Goal: Navigation & Orientation: Find specific page/section

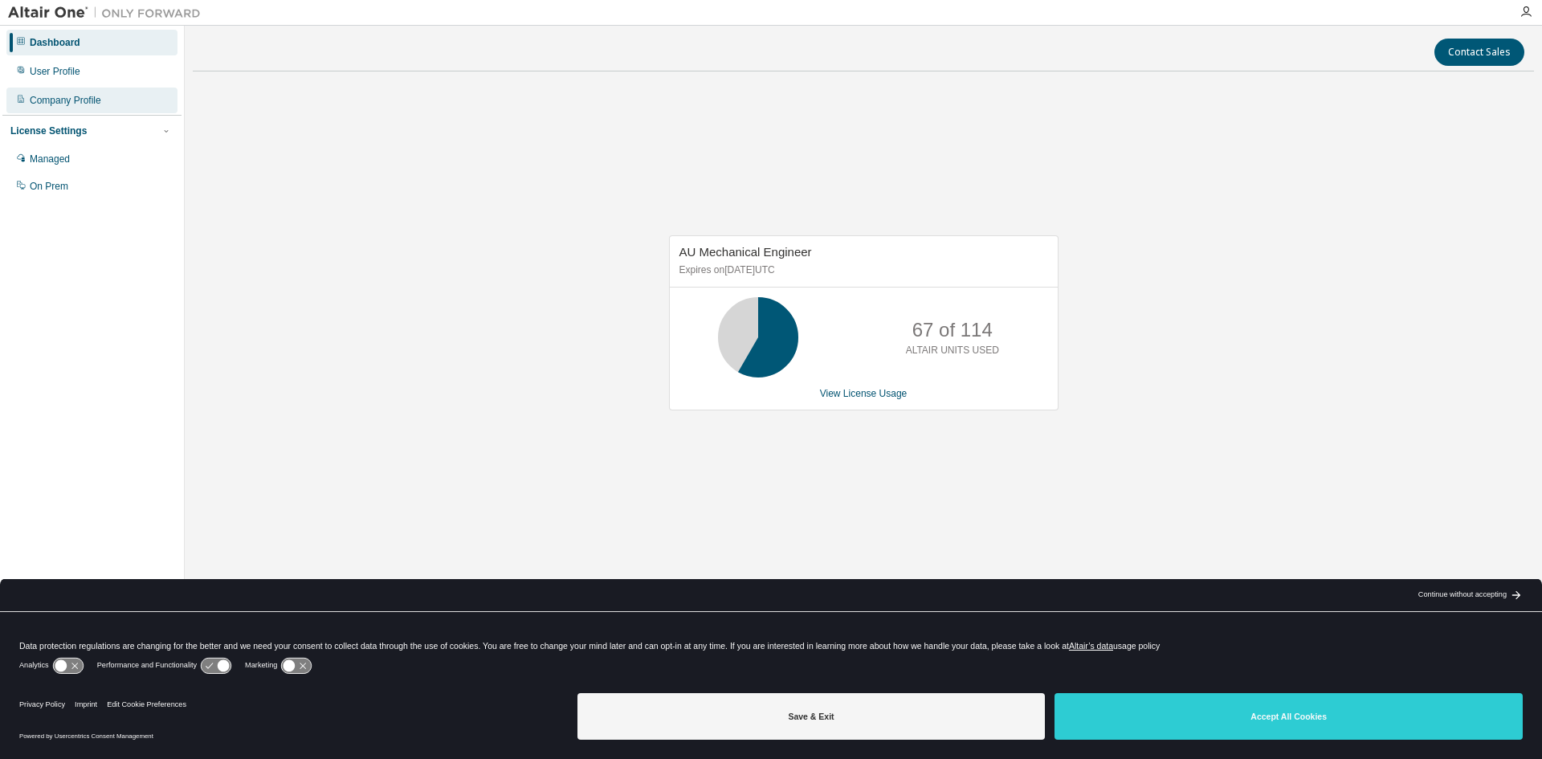
click at [50, 98] on div "Company Profile" at bounding box center [65, 100] width 71 height 13
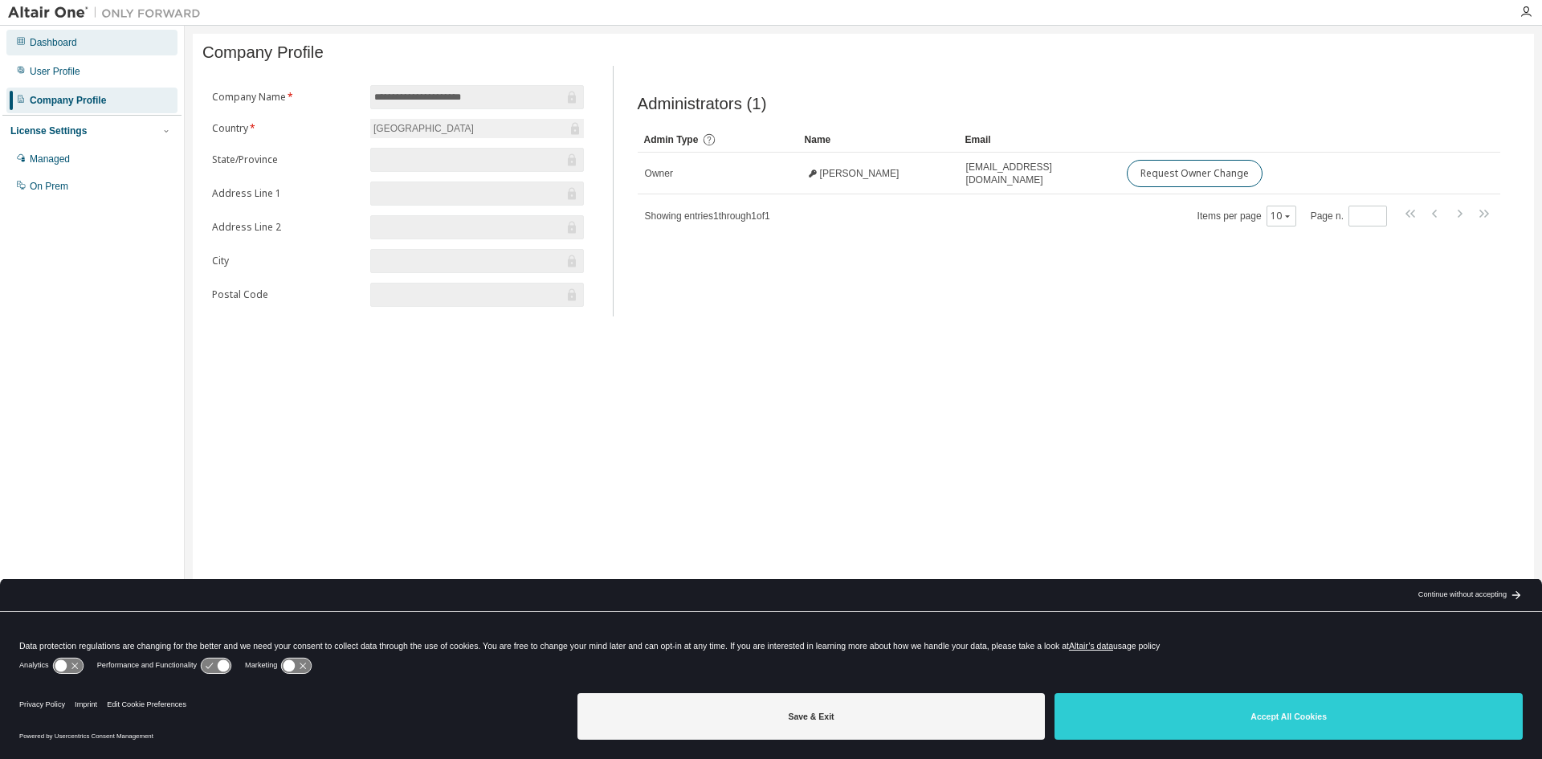
click at [92, 41] on div "Dashboard" at bounding box center [91, 43] width 171 height 26
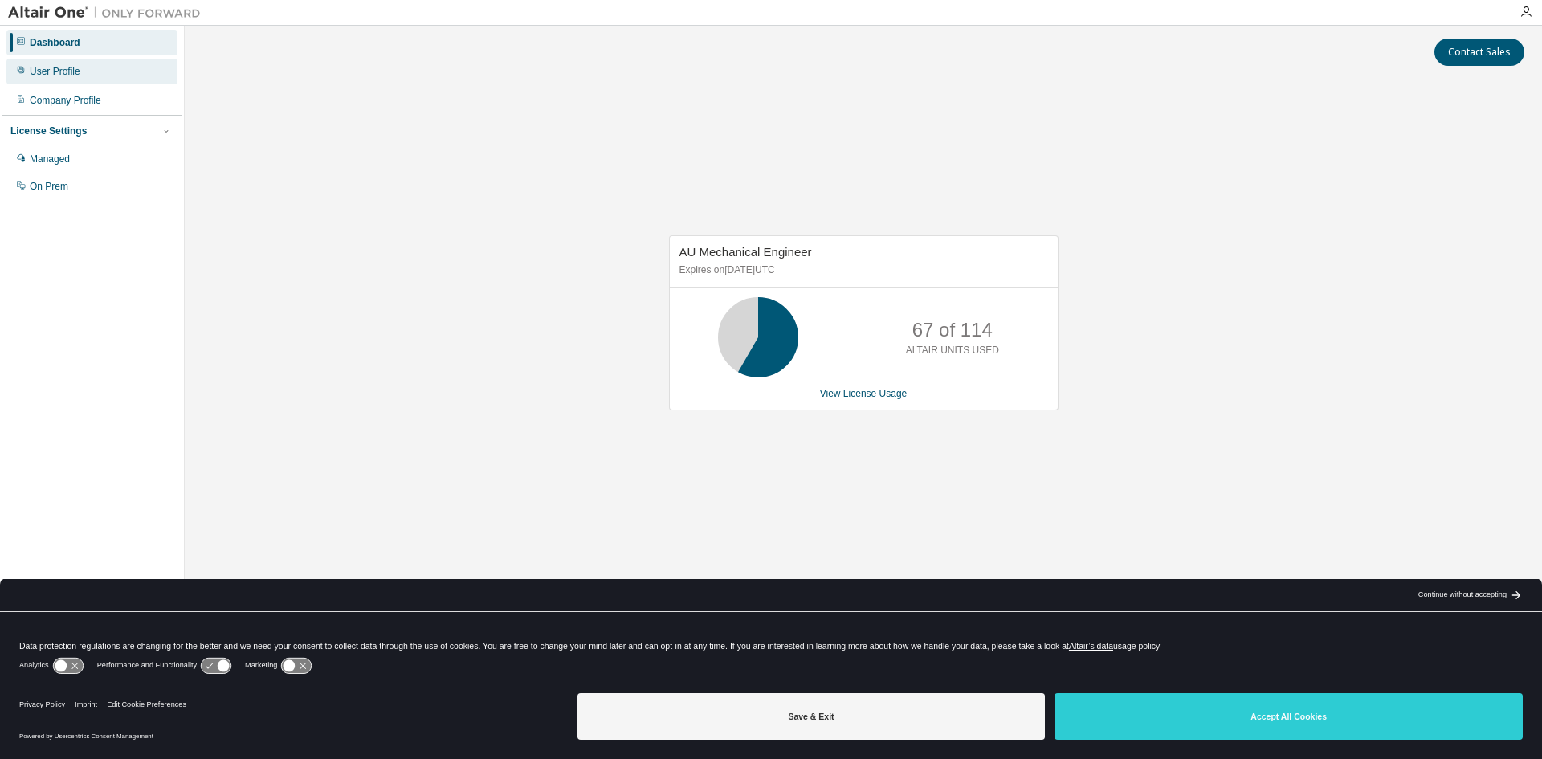
click at [86, 59] on div "User Profile" at bounding box center [91, 72] width 171 height 26
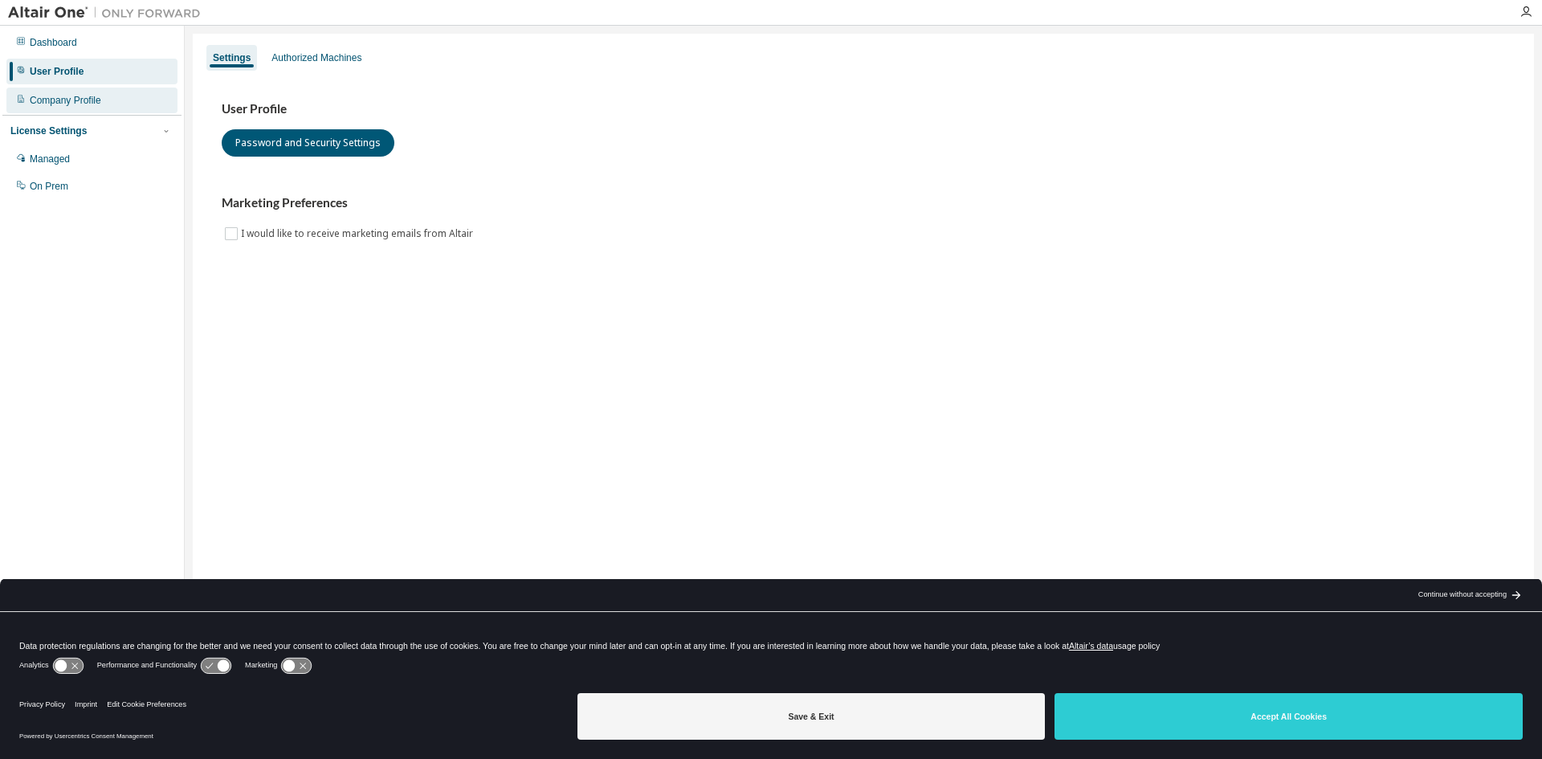
click at [75, 97] on div "Company Profile" at bounding box center [65, 100] width 71 height 13
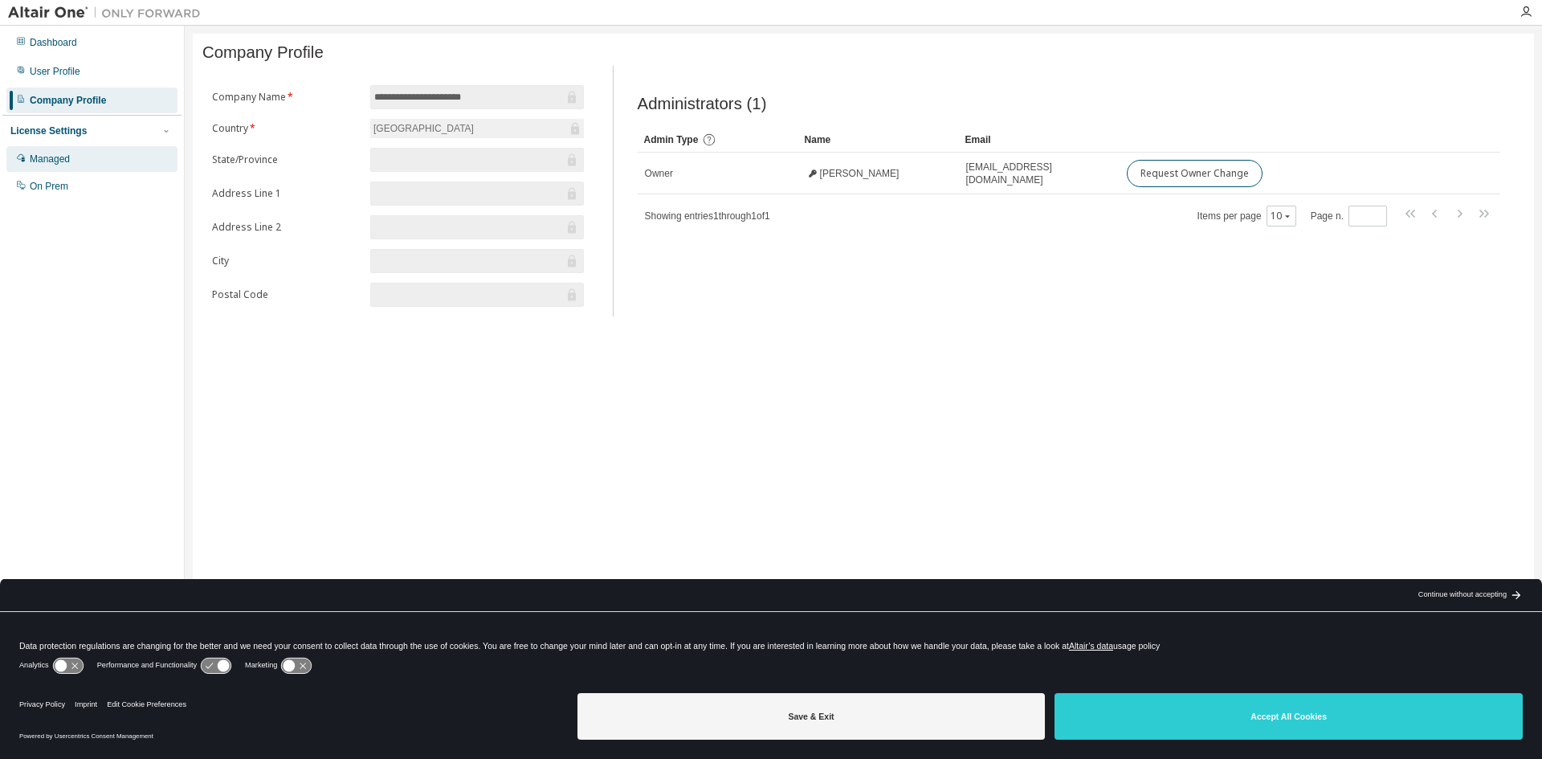
click at [47, 163] on div "Managed" at bounding box center [50, 159] width 40 height 13
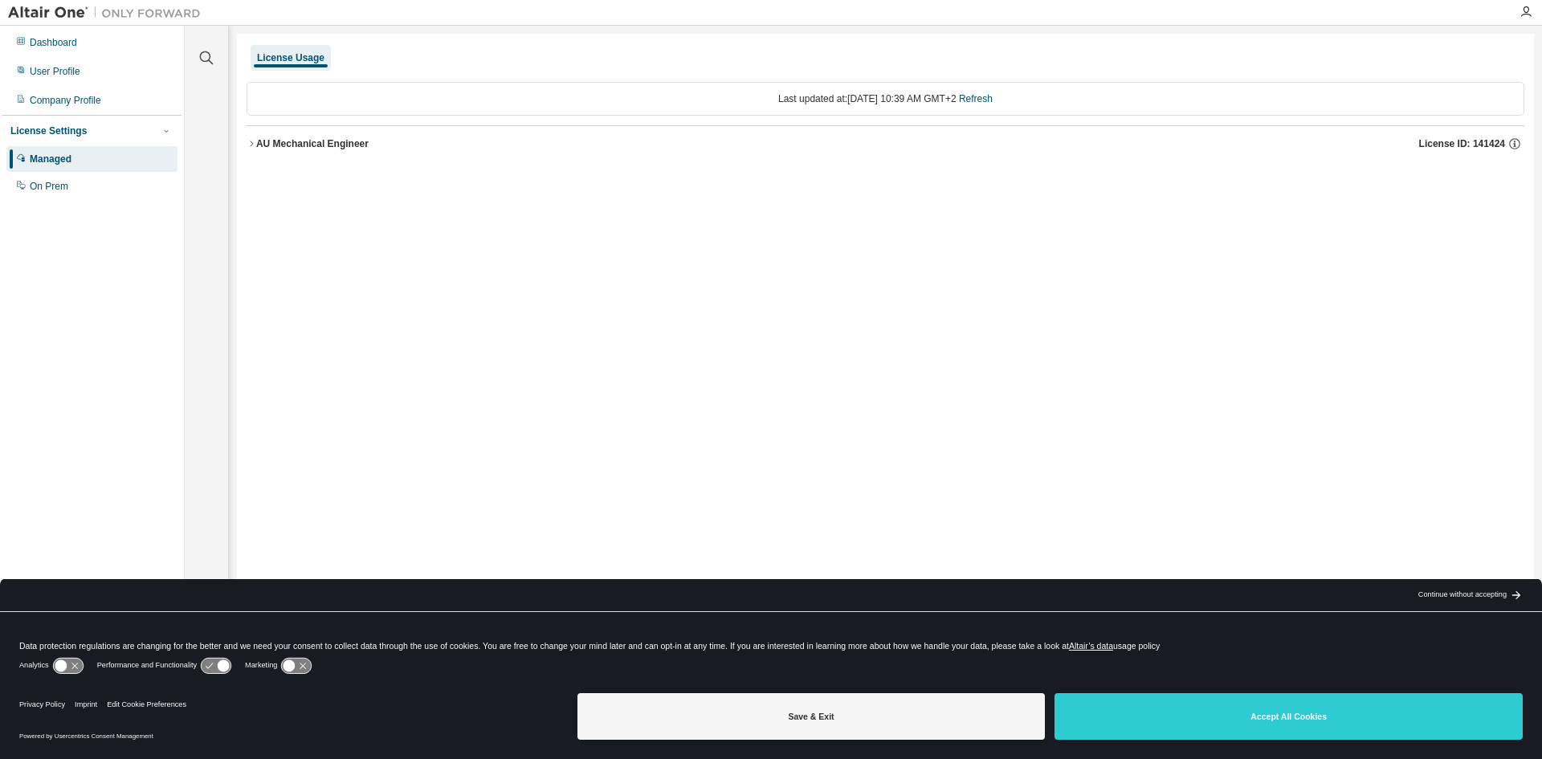
click at [30, 12] on img at bounding box center [108, 13] width 201 height 16
click at [72, 38] on div "Dashboard" at bounding box center [53, 42] width 47 height 13
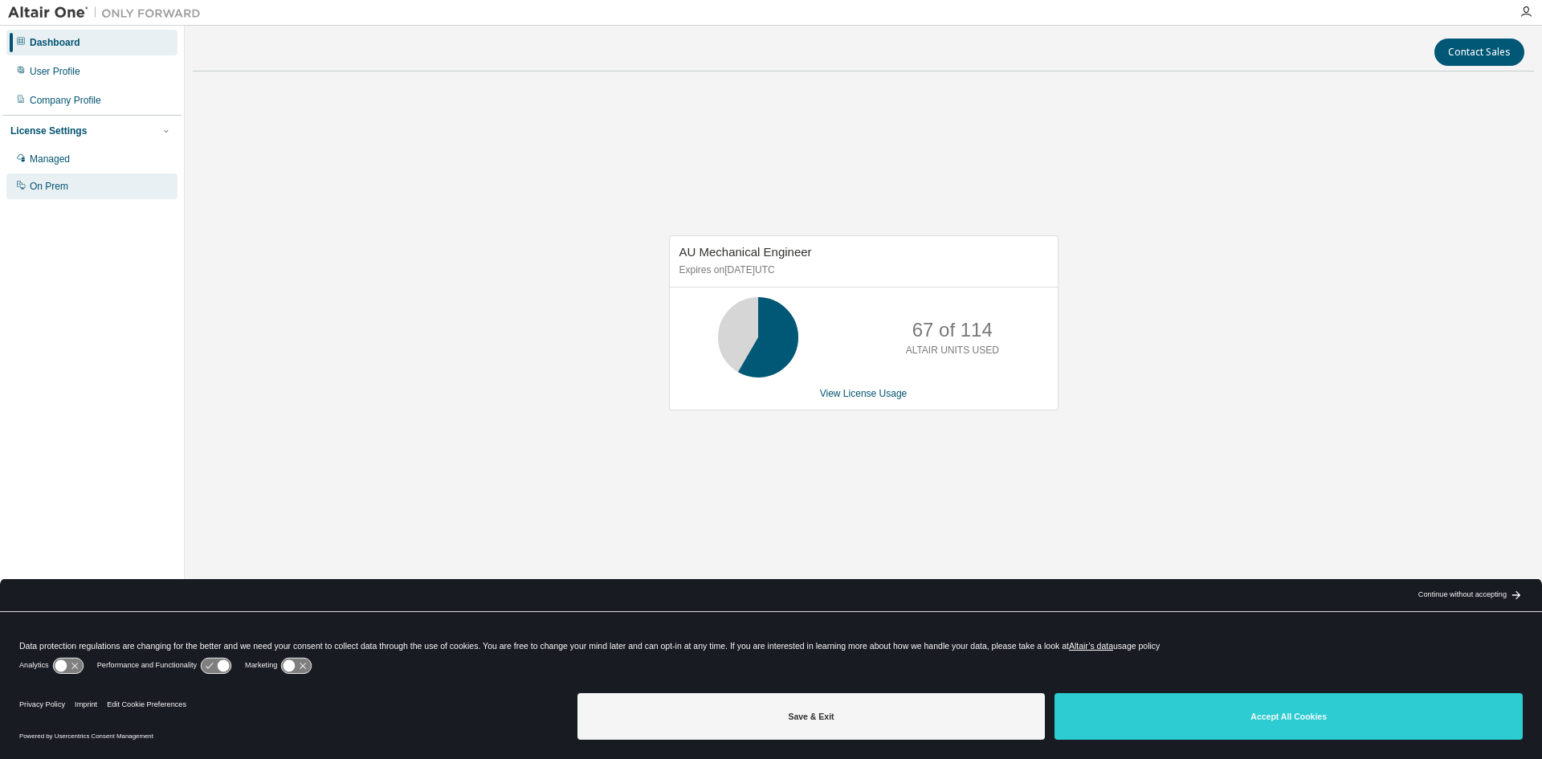
click at [89, 182] on div "On Prem" at bounding box center [91, 186] width 171 height 26
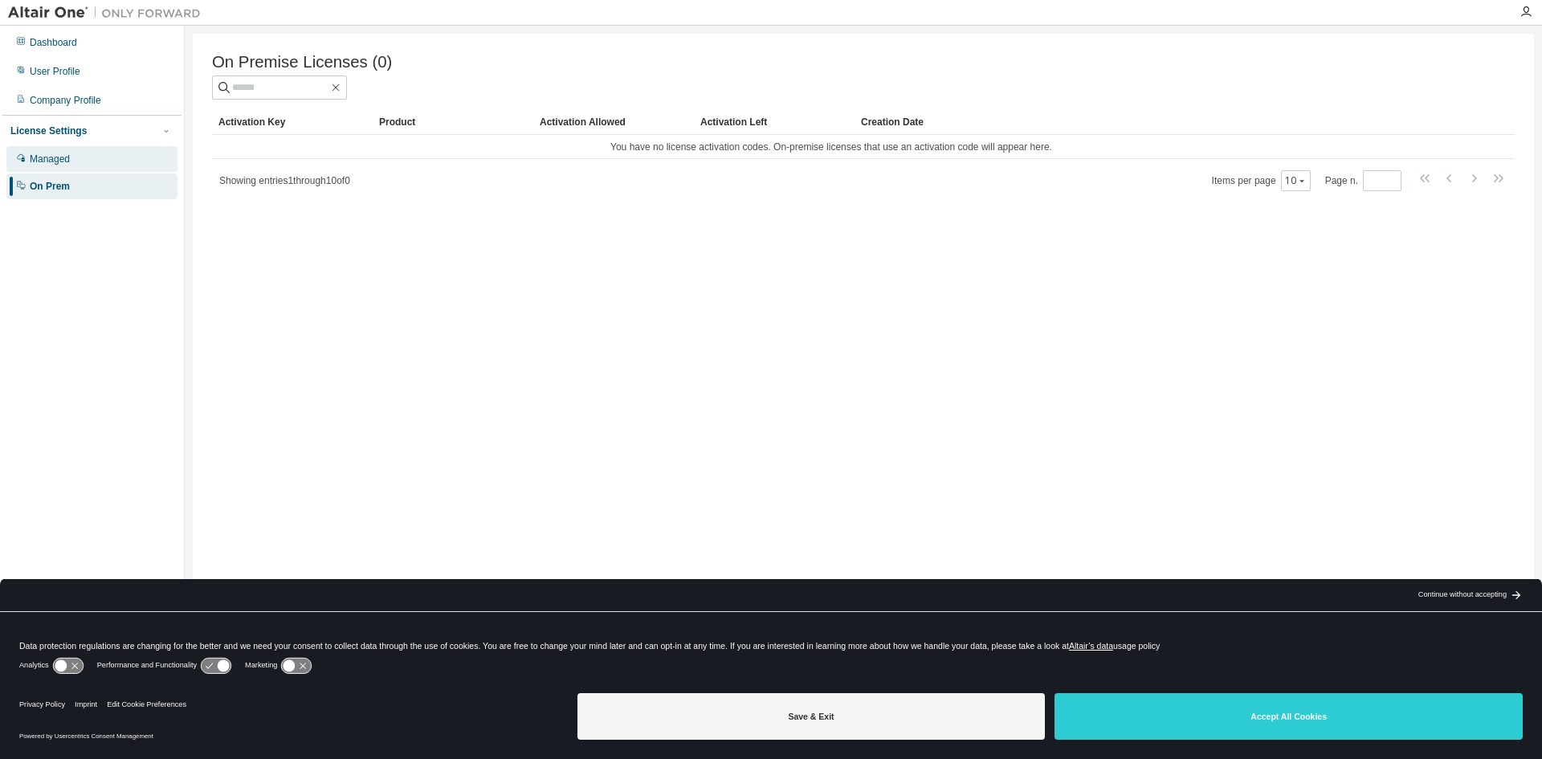
click at [89, 161] on div "Managed" at bounding box center [91, 159] width 171 height 26
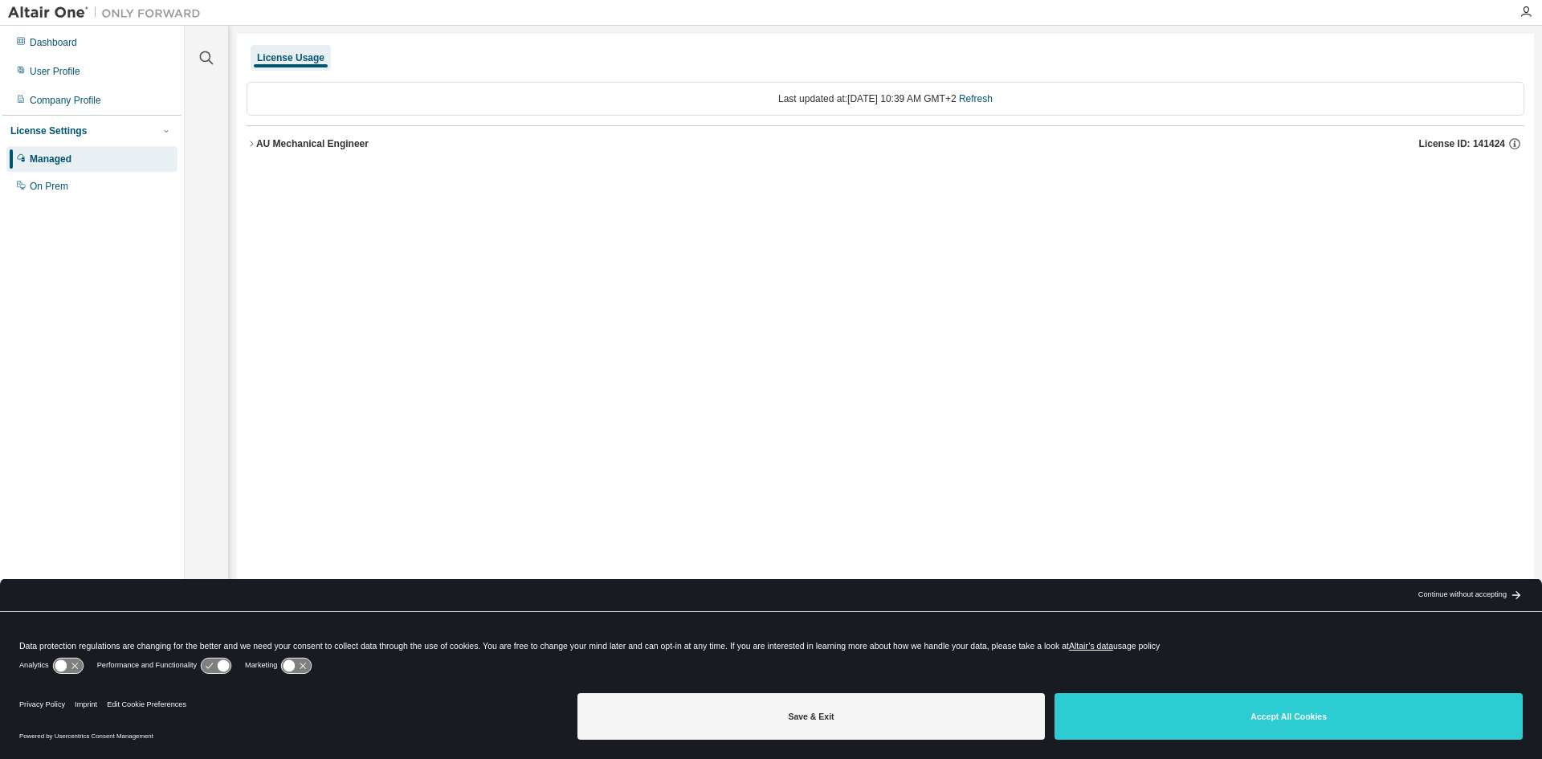
click at [92, 129] on div "License Settings" at bounding box center [91, 131] width 163 height 14
click at [92, 112] on div "Company Profile" at bounding box center [91, 101] width 171 height 26
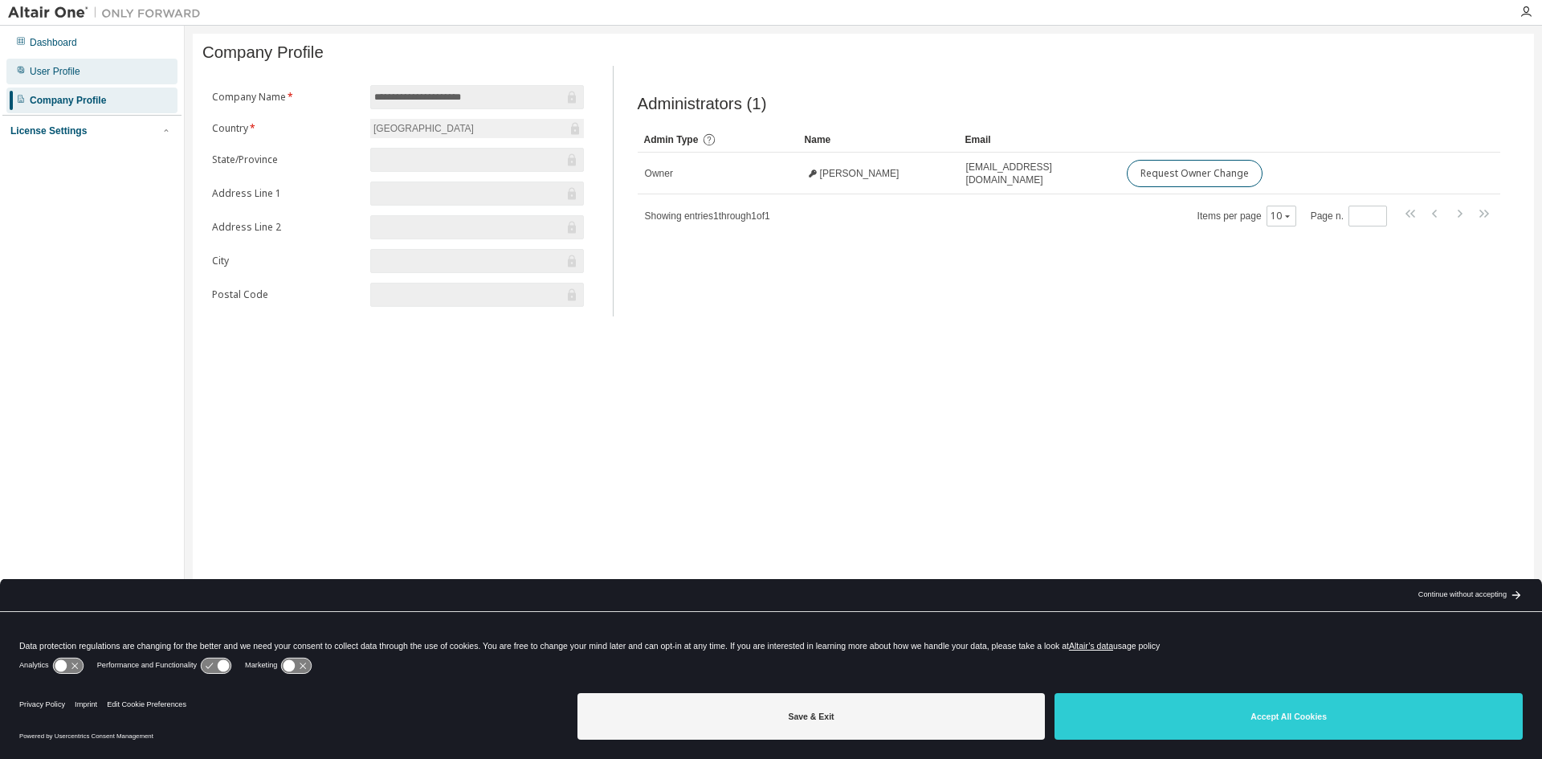
click at [92, 78] on div "User Profile" at bounding box center [91, 72] width 171 height 26
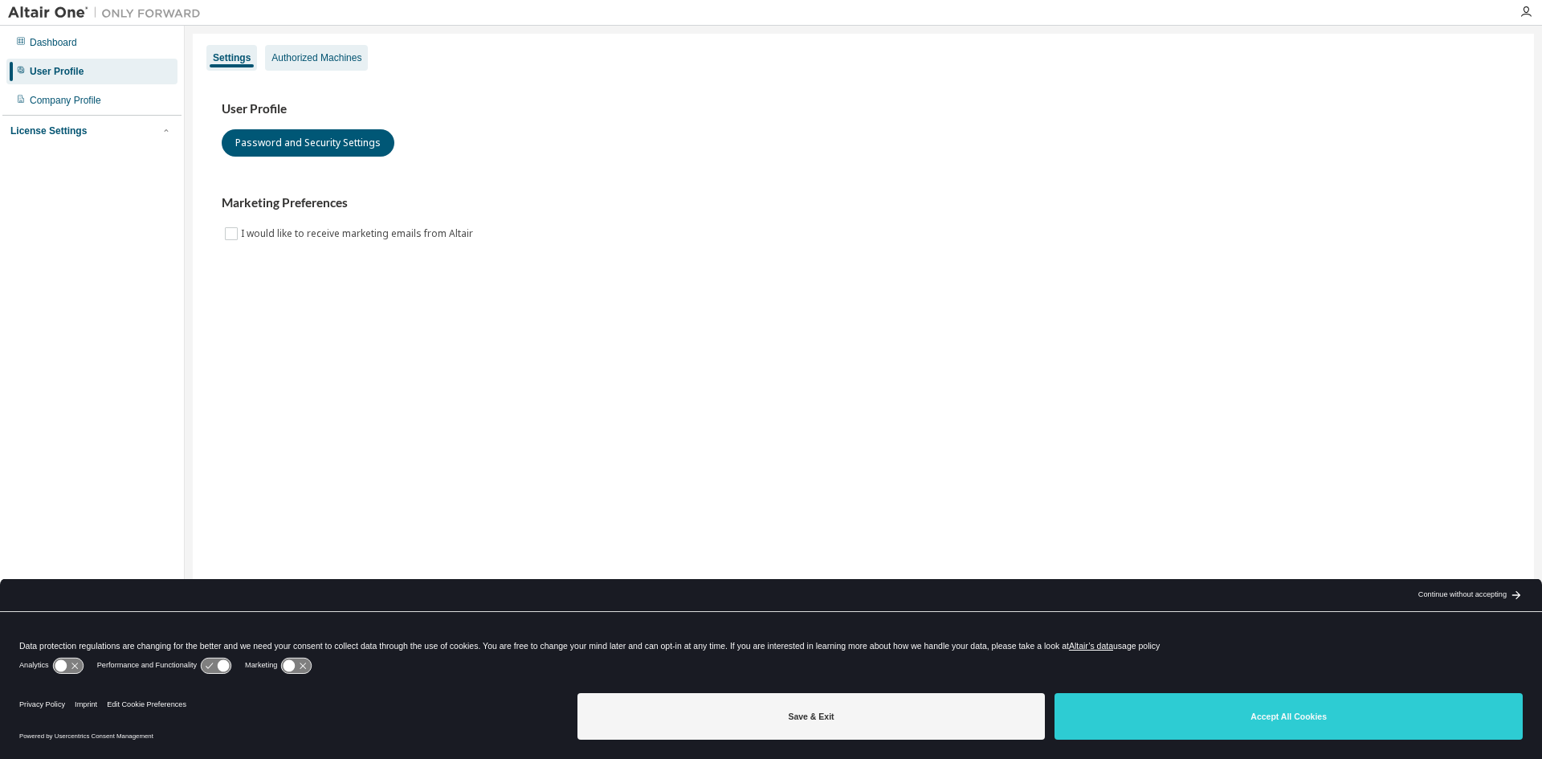
click at [347, 57] on div "Authorized Machines" at bounding box center [316, 57] width 90 height 13
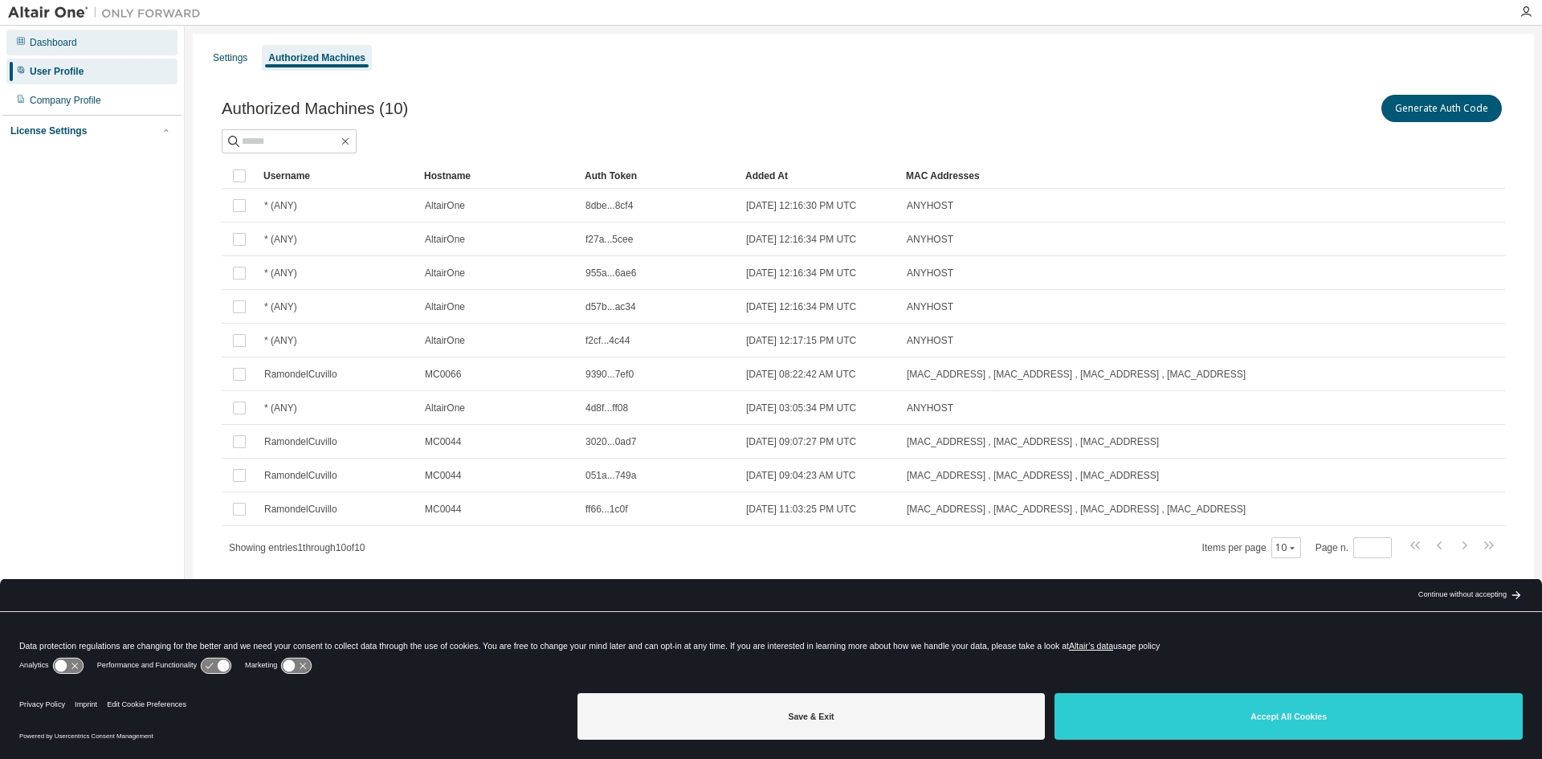
click at [43, 45] on div "Dashboard" at bounding box center [53, 42] width 47 height 13
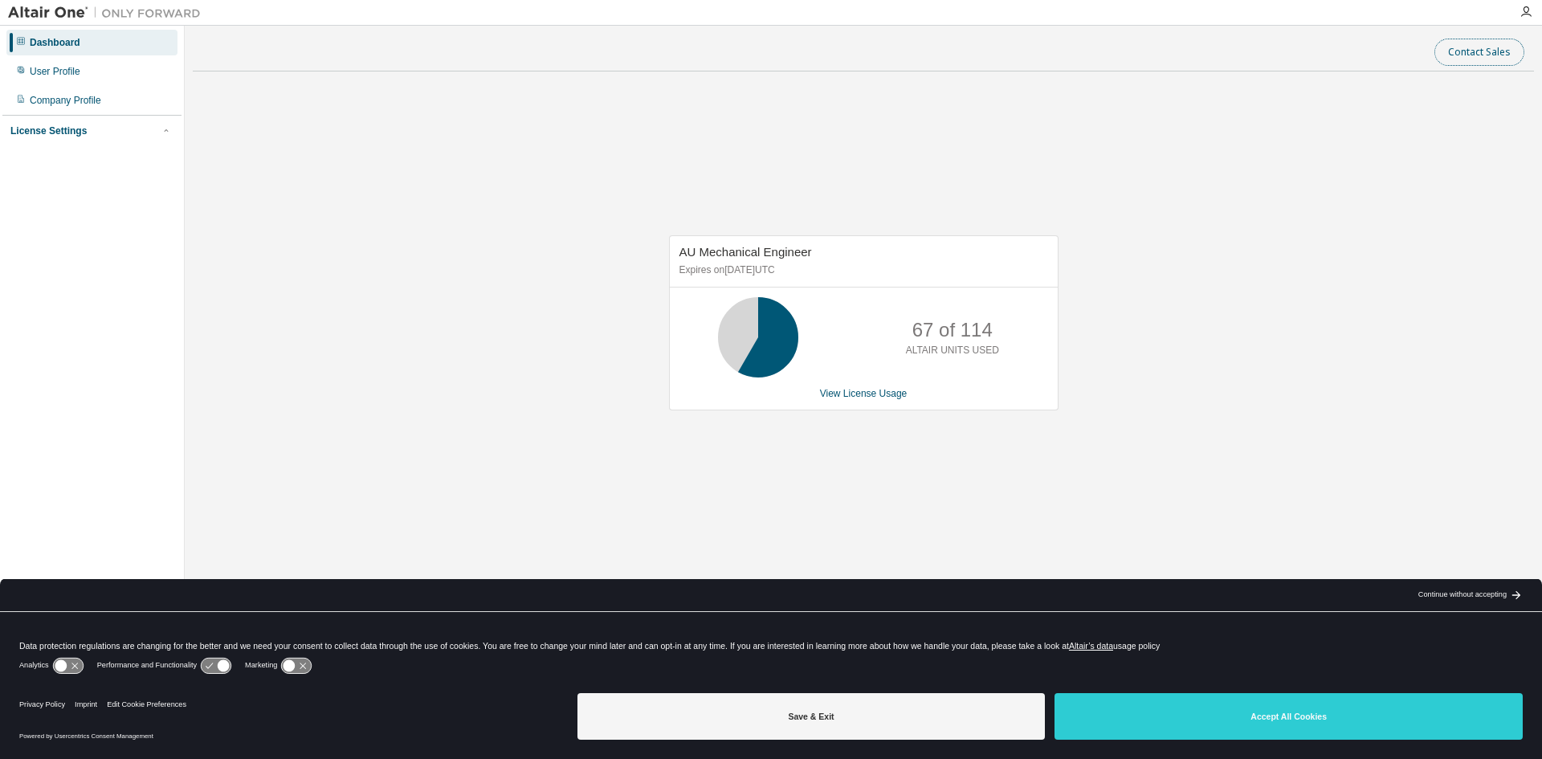
click at [1466, 55] on button "Contact Sales" at bounding box center [1479, 52] width 90 height 27
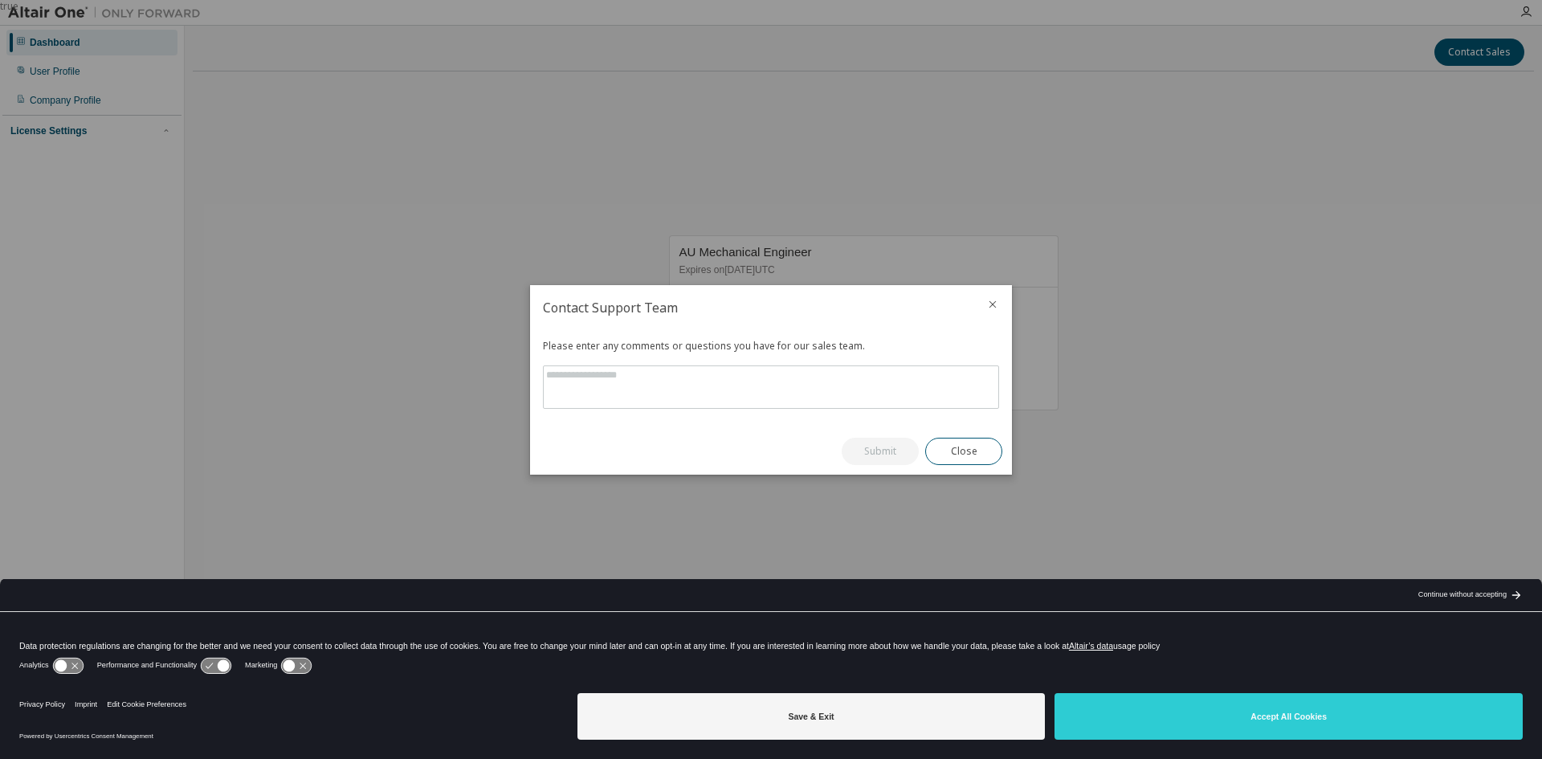
click at [991, 304] on icon "close" at bounding box center [992, 304] width 13 height 13
